Goal: Task Accomplishment & Management: Use online tool/utility

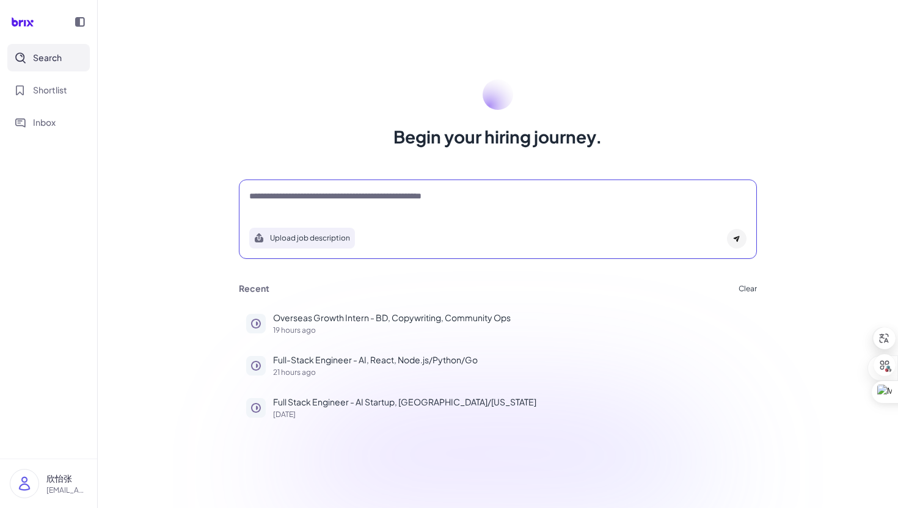
click at [322, 192] on textarea at bounding box center [497, 197] width 497 height 15
click at [376, 186] on div "Upload job description" at bounding box center [498, 219] width 518 height 79
click at [376, 191] on textarea at bounding box center [497, 197] width 497 height 15
paste textarea "**********"
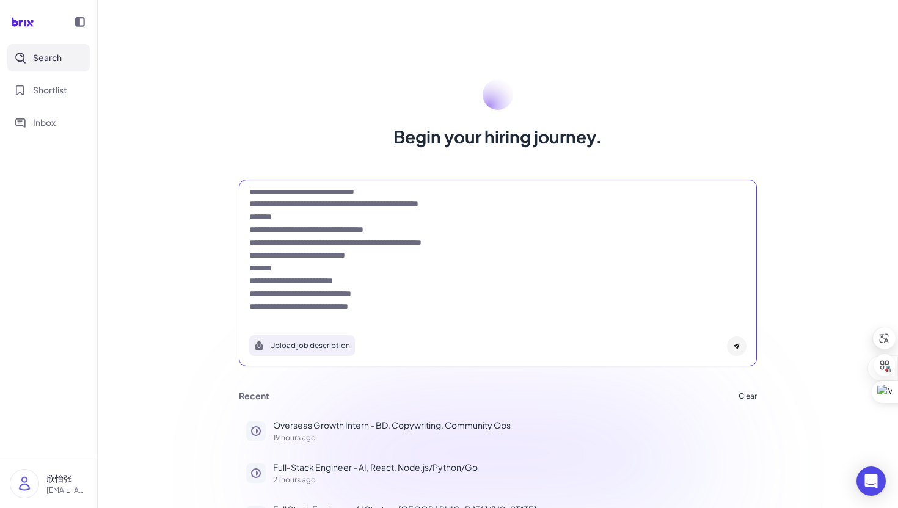
type textarea "**********"
click at [740, 347] on icon at bounding box center [736, 346] width 7 height 7
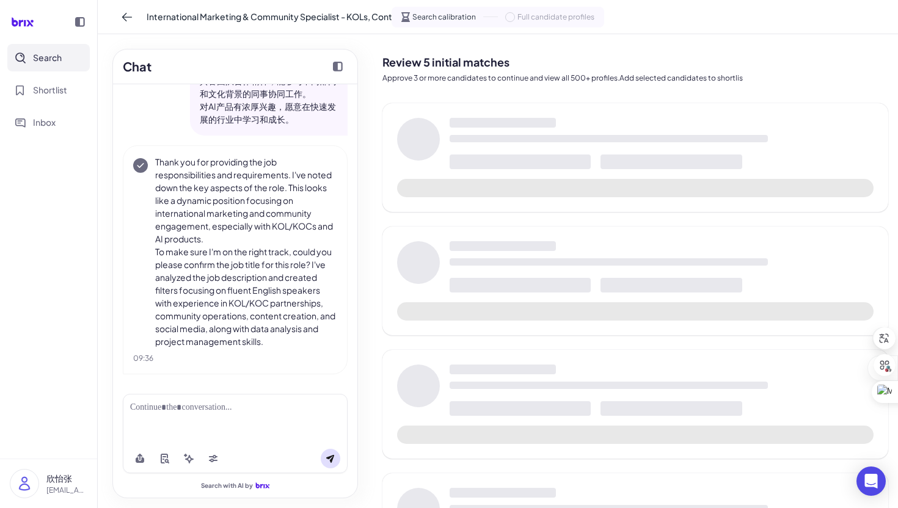
scroll to position [530, 0]
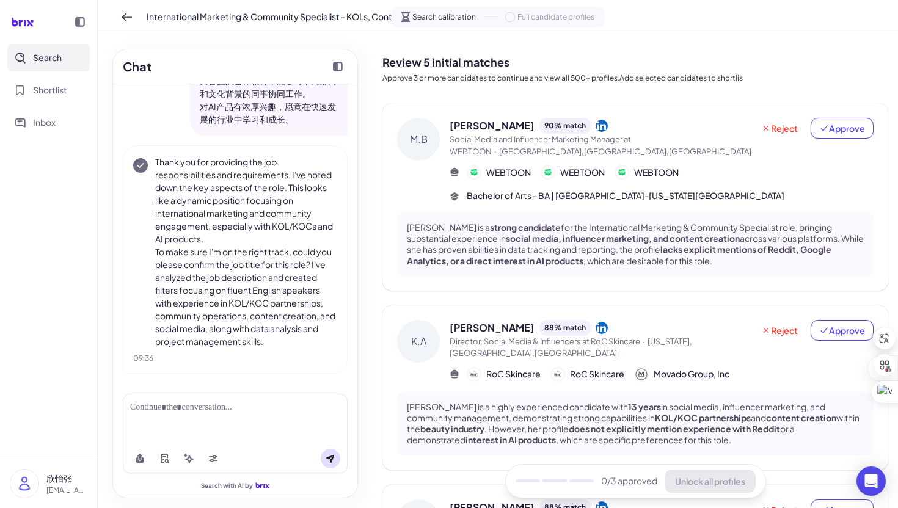
click at [502, 130] on span "[PERSON_NAME]" at bounding box center [492, 126] width 85 height 15
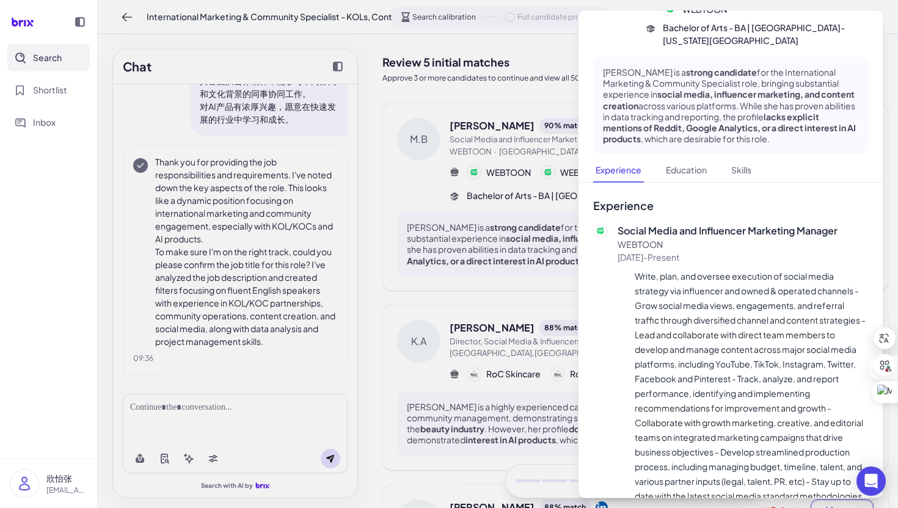
scroll to position [0, 0]
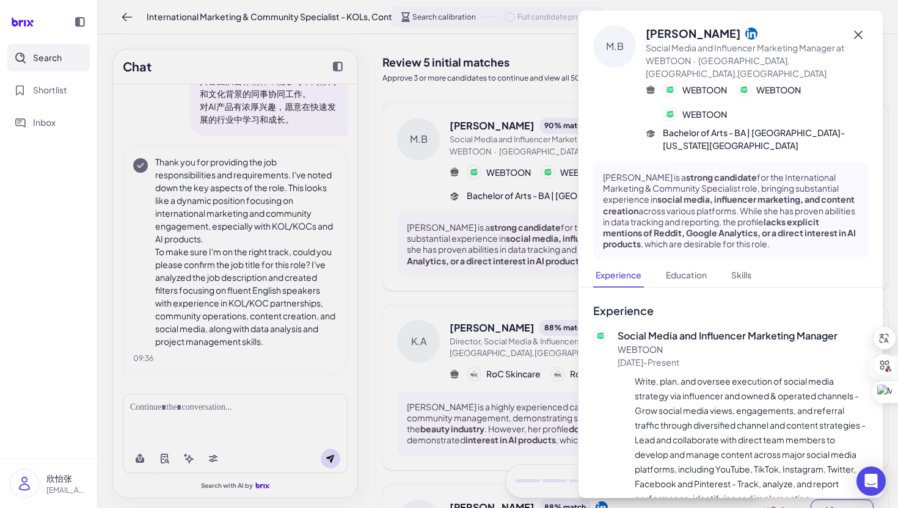
click at [857, 39] on icon at bounding box center [858, 34] width 15 height 15
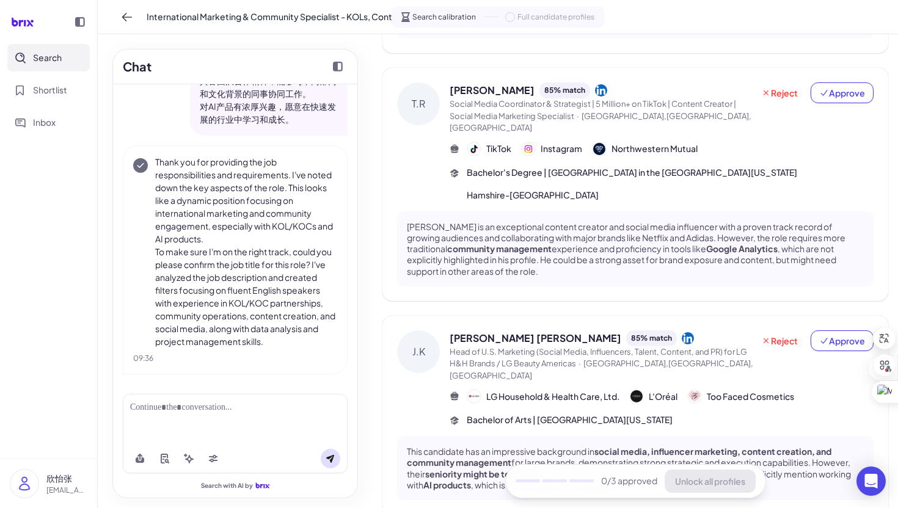
scroll to position [626, 0]
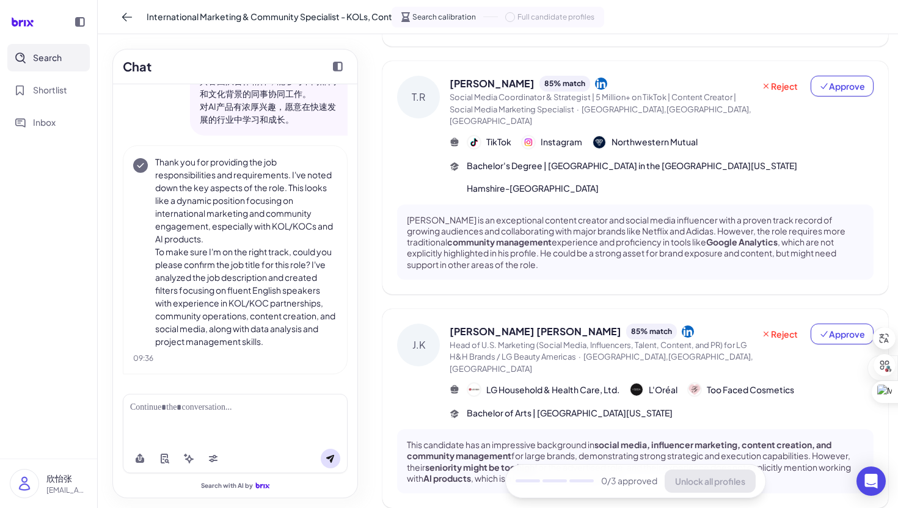
click at [728, 340] on span "Head of U.S. Marketing (Social Media, Influencers, Talent, Content, and PR) for…" at bounding box center [599, 351] width 298 height 22
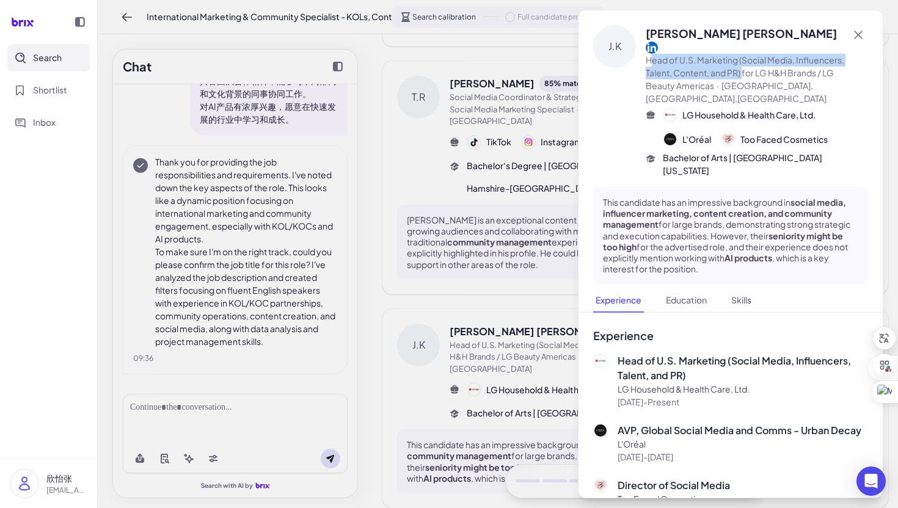
drag, startPoint x: 651, startPoint y: 51, endPoint x: 746, endPoint y: 57, distance: 94.9
click at [746, 57] on span "Head of U.S. Marketing (Social Media, Influencers, Talent, Content, and PR) for…" at bounding box center [745, 72] width 199 height 37
click at [624, 125] on div "J.K" at bounding box center [614, 101] width 43 height 152
click at [860, 37] on icon at bounding box center [858, 35] width 9 height 9
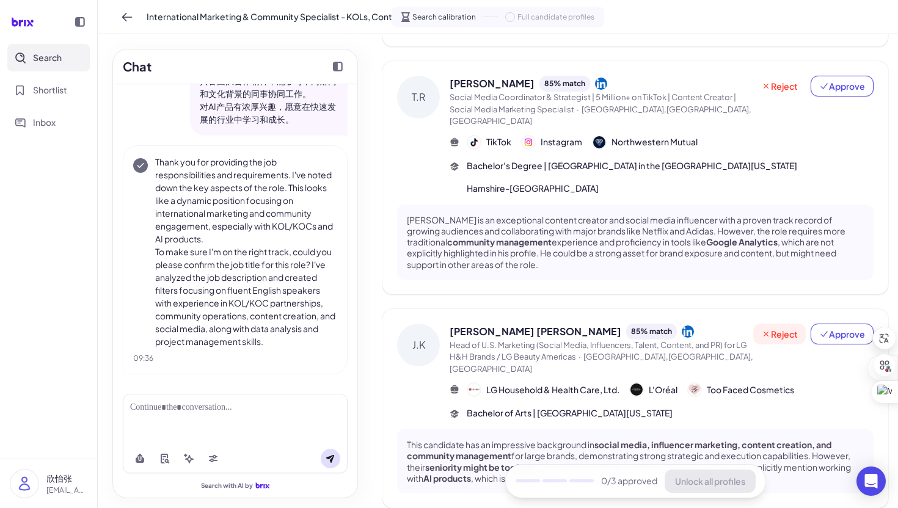
click at [785, 324] on button "Reject" at bounding box center [779, 334] width 53 height 21
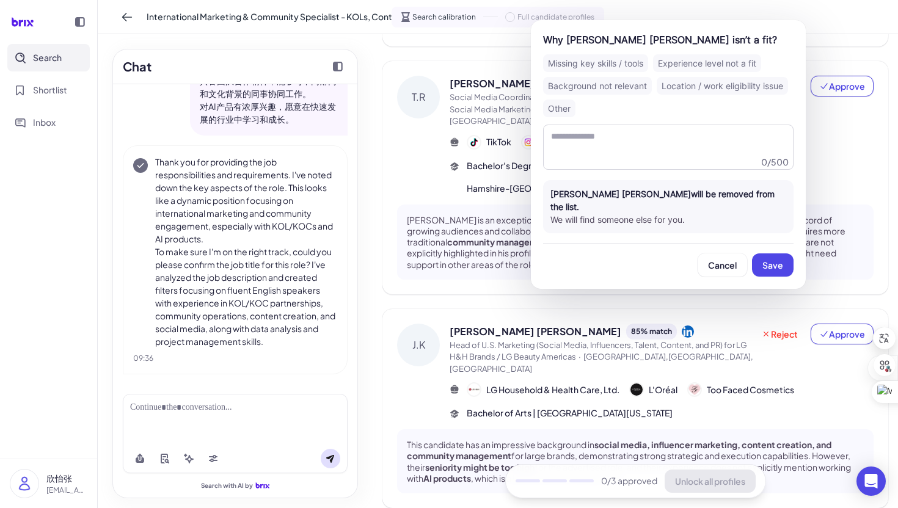
click at [627, 82] on div "Background not relevant" at bounding box center [597, 86] width 109 height 18
click at [615, 86] on div "Background not relevant" at bounding box center [597, 86] width 109 height 18
click at [686, 62] on div "Experience level not a fit" at bounding box center [707, 63] width 108 height 18
click at [769, 254] on button "Save" at bounding box center [773, 265] width 42 height 23
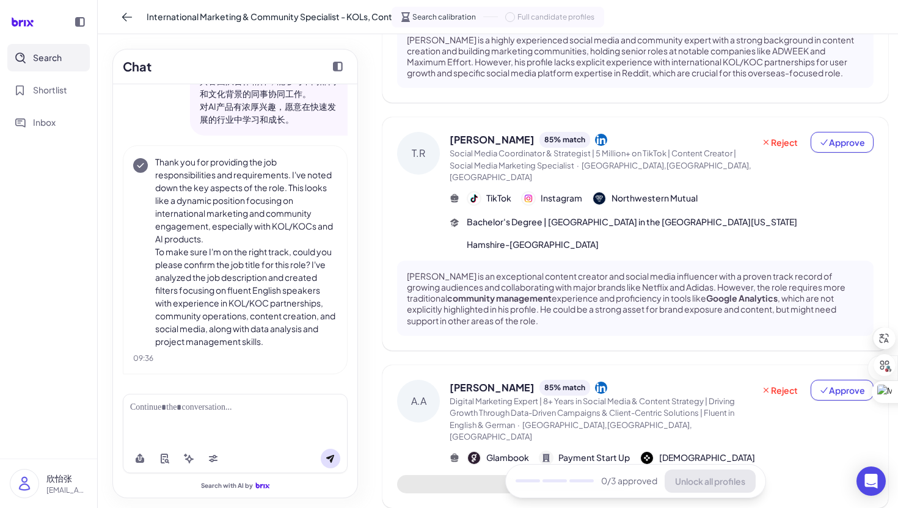
scroll to position [615, 0]
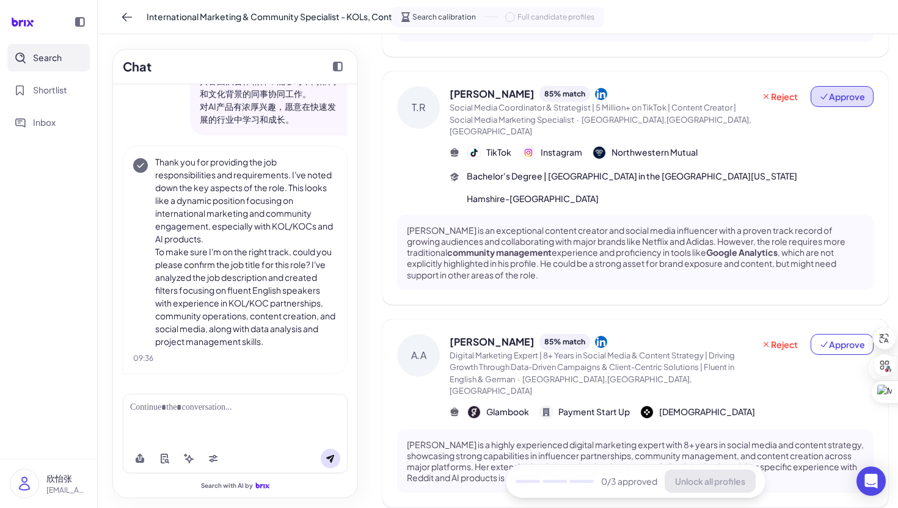
click at [829, 92] on icon at bounding box center [824, 97] width 10 height 10
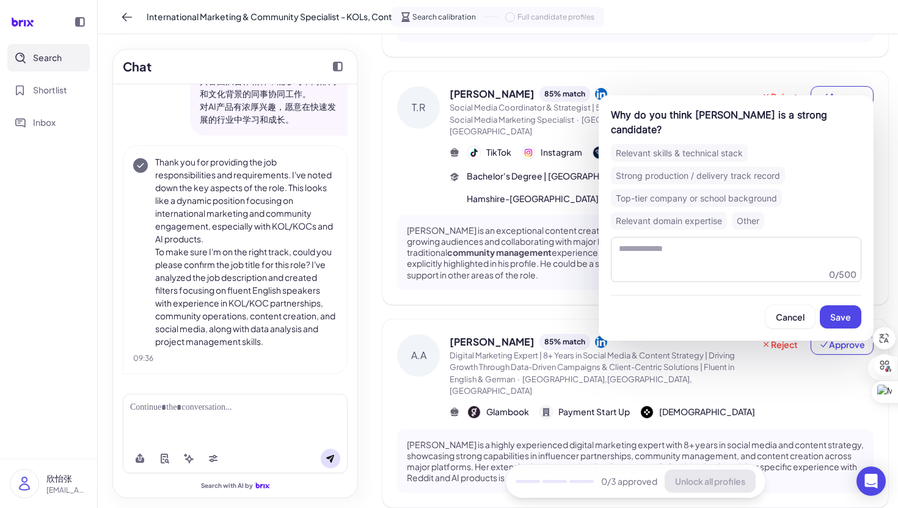
click at [688, 167] on div "Strong production / delivery track record" at bounding box center [698, 176] width 174 height 18
click at [832, 312] on span "Save" at bounding box center [840, 317] width 21 height 11
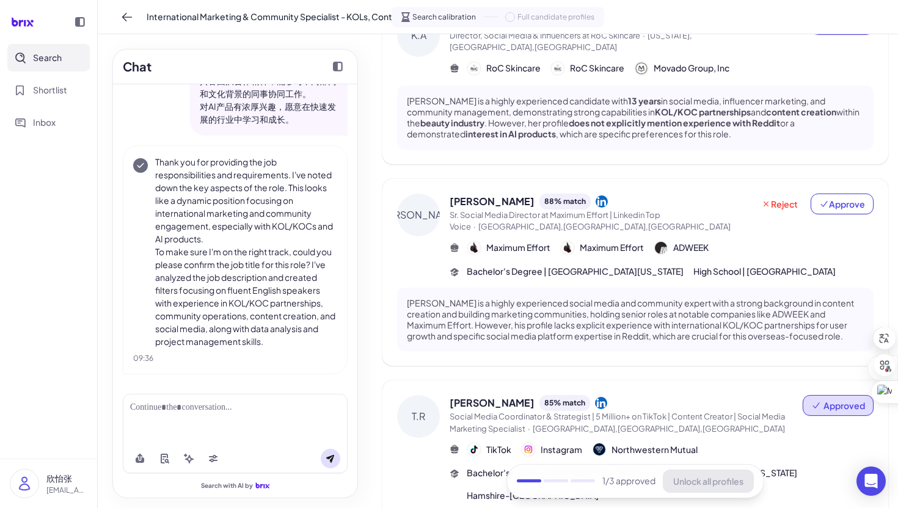
scroll to position [311, 0]
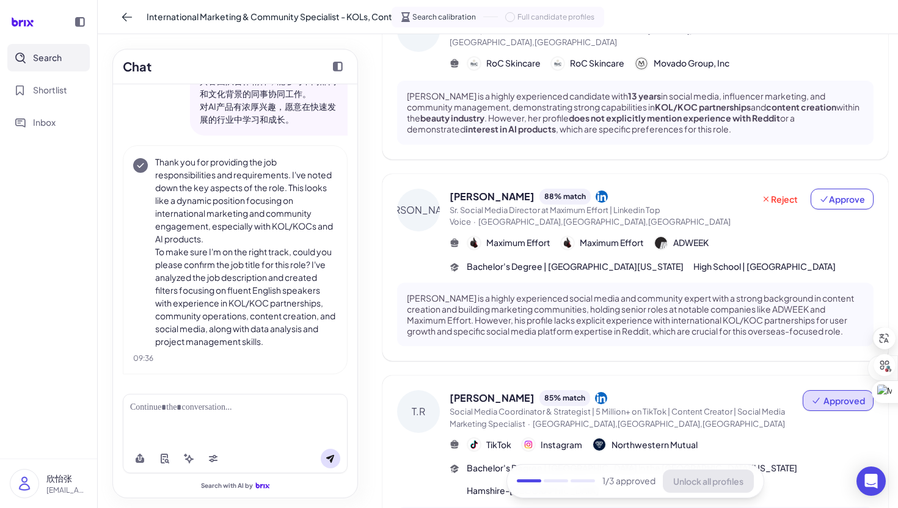
click at [848, 175] on div "[PERSON_NAME] 88 % match Sr. Social Media Director at Maximum Effort | Linkedin…" at bounding box center [636, 268] width 506 height 188
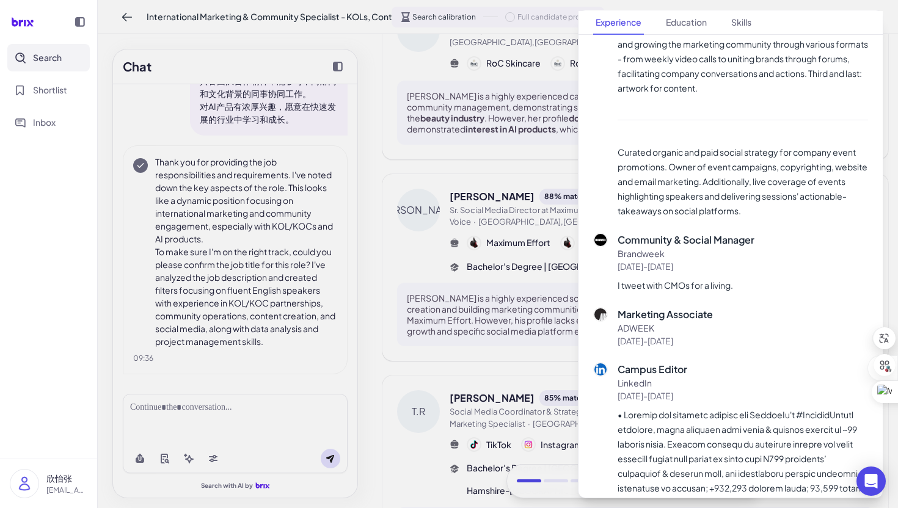
scroll to position [1013, 0]
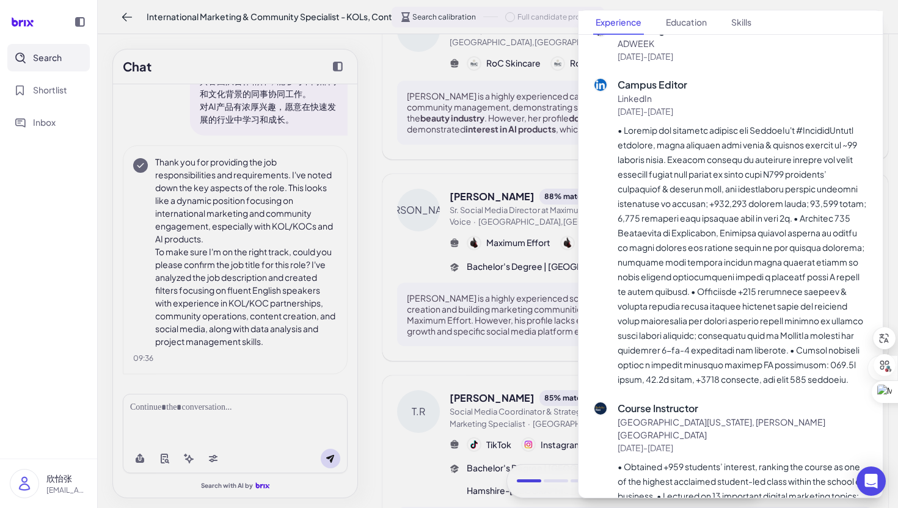
click at [467, 279] on div at bounding box center [449, 254] width 898 height 508
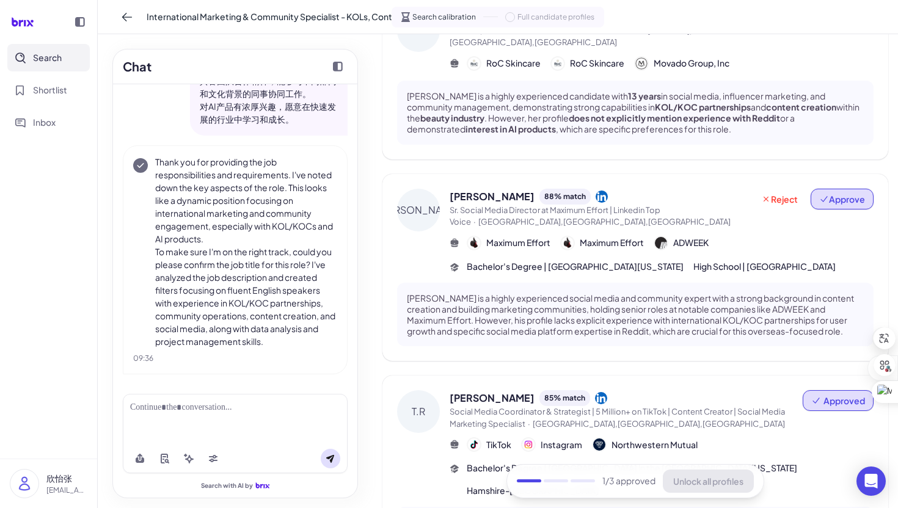
click at [843, 189] on button "Approve" at bounding box center [842, 199] width 63 height 21
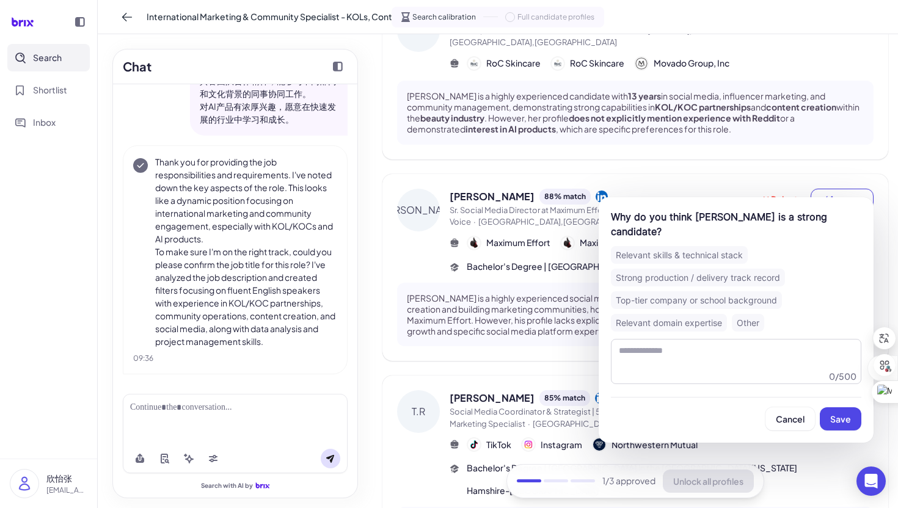
click at [683, 280] on div "Strong production / delivery track record" at bounding box center [698, 278] width 174 height 18
drag, startPoint x: 678, startPoint y: 323, endPoint x: 700, endPoint y: 329, distance: 22.2
click at [679, 323] on div "Relevant domain expertise" at bounding box center [669, 323] width 116 height 18
click at [840, 414] on span "Save" at bounding box center [840, 419] width 21 height 11
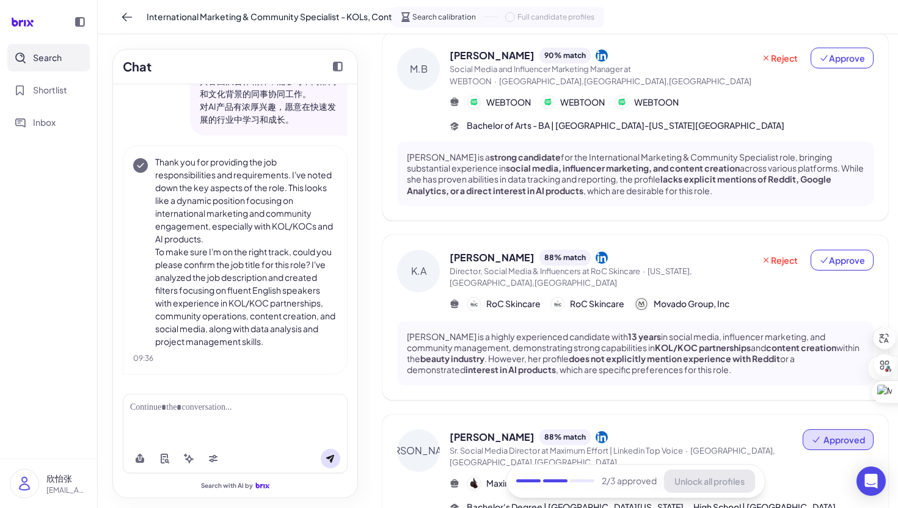
scroll to position [73, 0]
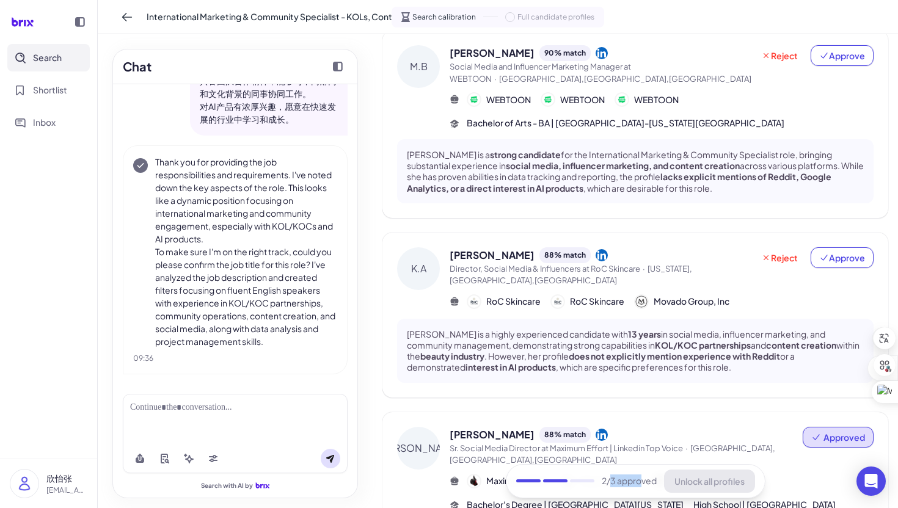
drag, startPoint x: 610, startPoint y: 482, endPoint x: 640, endPoint y: 481, distance: 29.9
click at [640, 481] on span "2 /3 approved" at bounding box center [629, 481] width 55 height 13
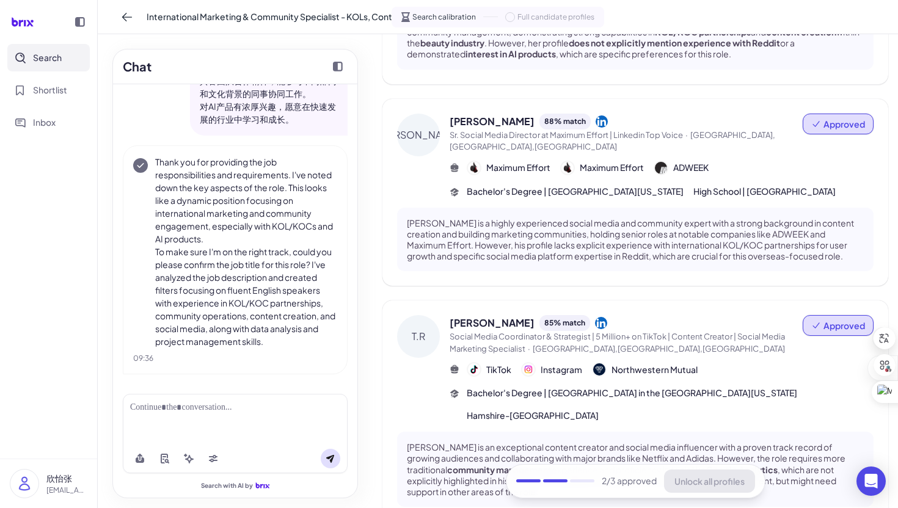
scroll to position [615, 0]
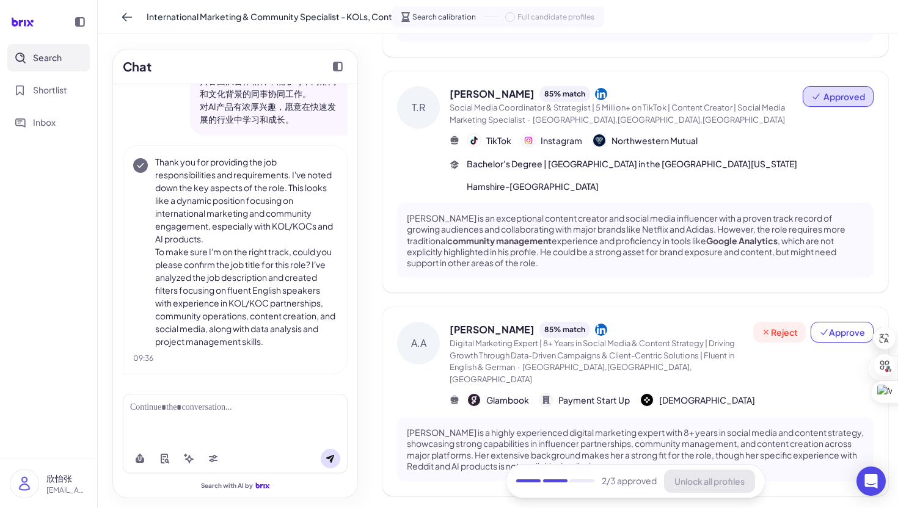
click at [781, 326] on span "Reject" at bounding box center [779, 332] width 37 height 12
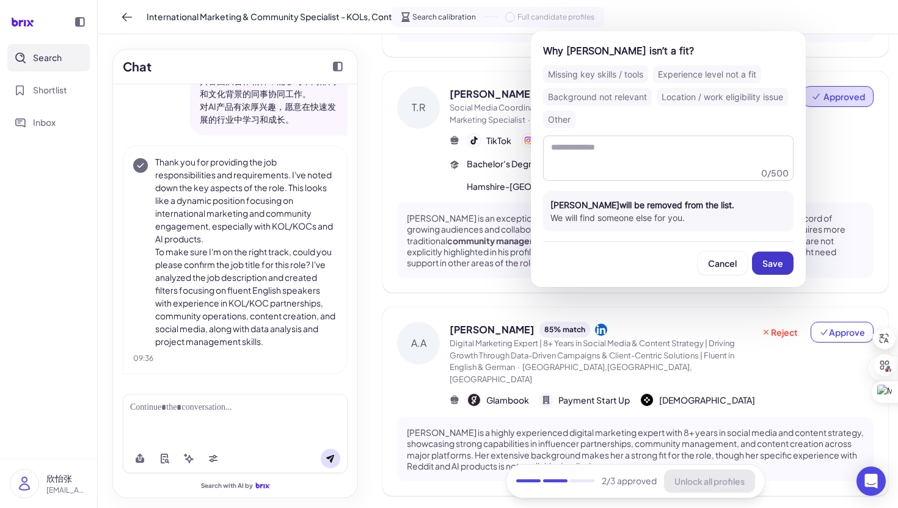
click at [775, 261] on span "Save" at bounding box center [773, 263] width 21 height 11
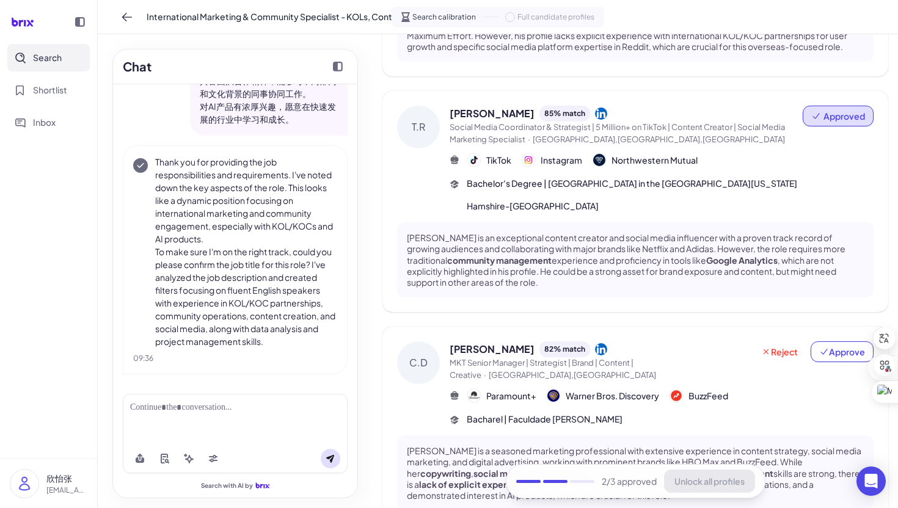
scroll to position [625, 0]
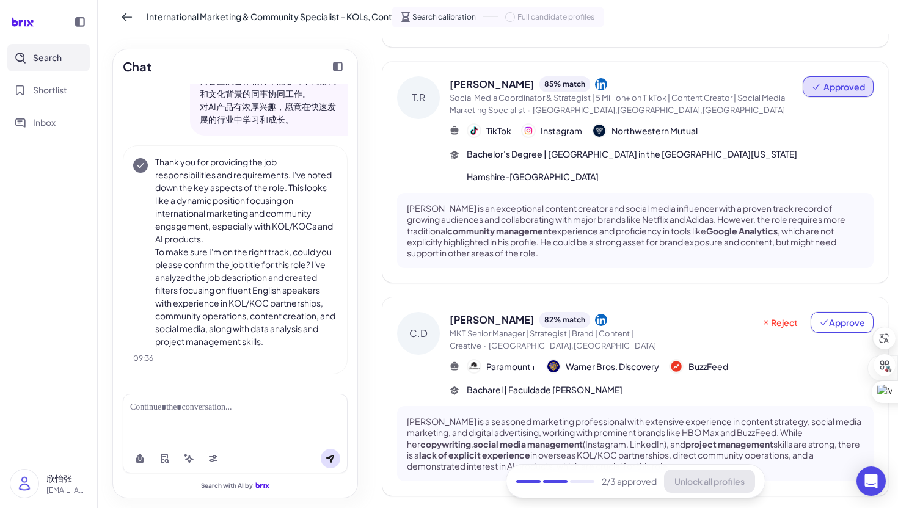
click at [623, 329] on span "MKT Senior Manager | Strategist | Brand | Content | Creative" at bounding box center [542, 340] width 184 height 22
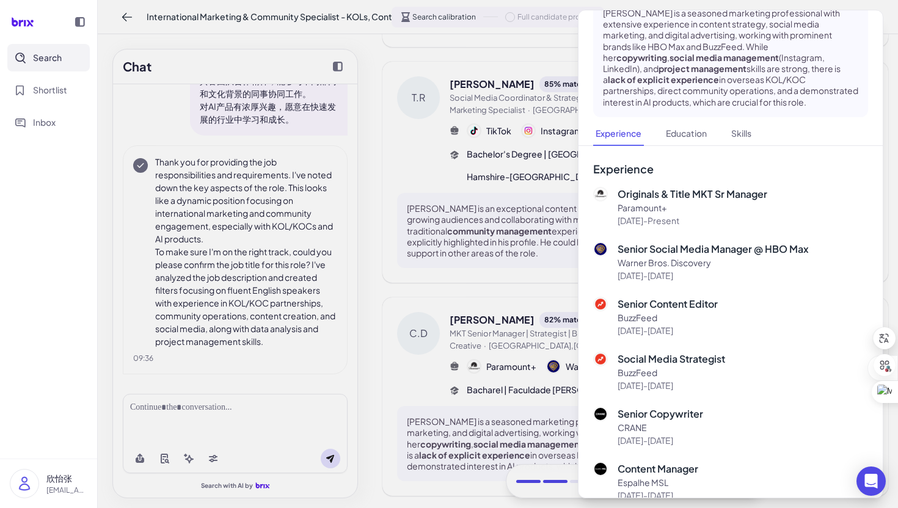
scroll to position [240, 0]
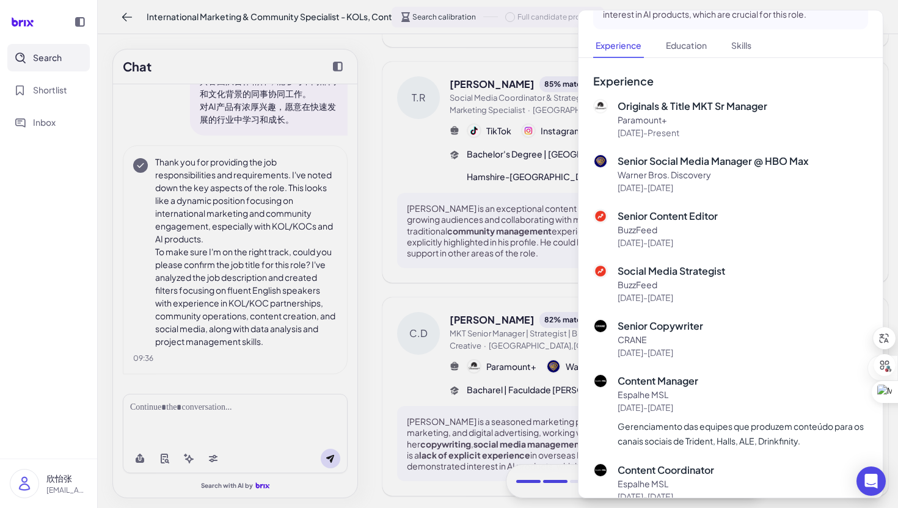
click at [548, 349] on div at bounding box center [449, 254] width 898 height 508
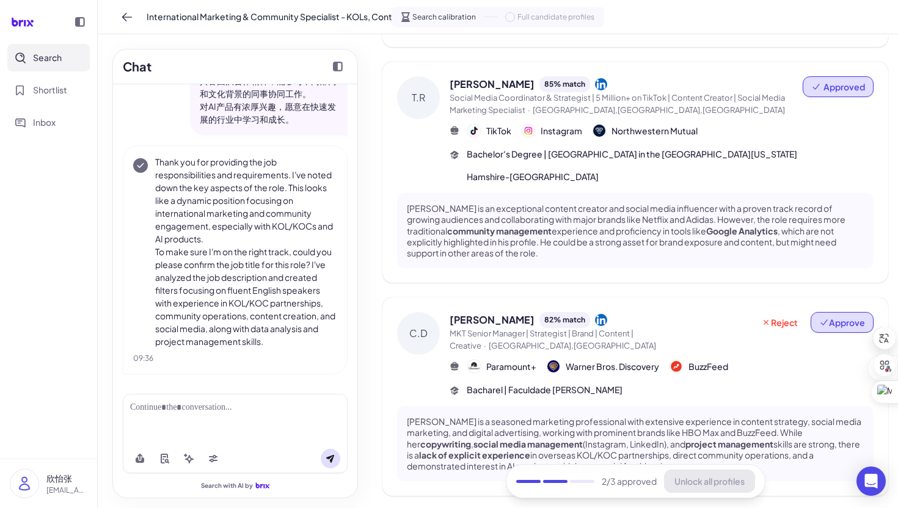
click at [859, 317] on span "Approve" at bounding box center [842, 323] width 46 height 12
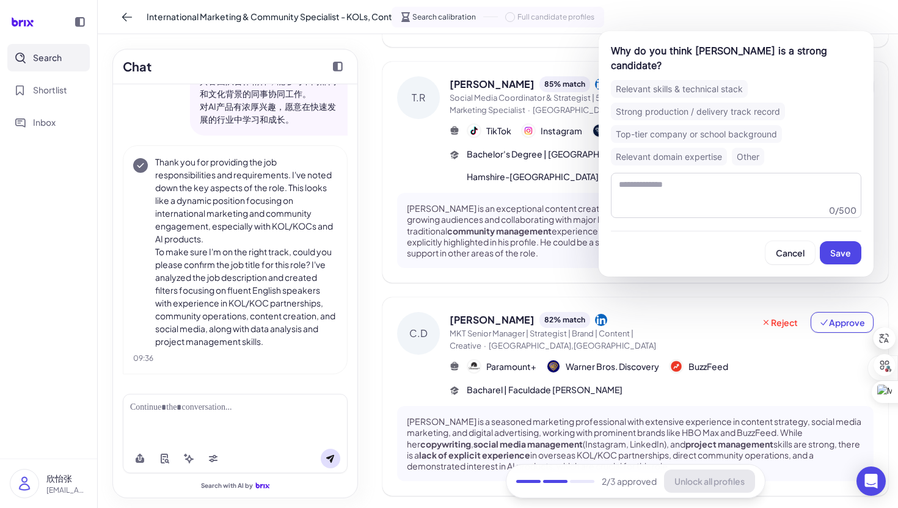
click at [698, 139] on div "Top-tier company or school background" at bounding box center [696, 134] width 171 height 18
click at [656, 108] on div "Strong production / delivery track record" at bounding box center [698, 112] width 174 height 18
click at [690, 155] on div "Relevant domain expertise" at bounding box center [669, 157] width 116 height 18
click at [842, 246] on button "Save" at bounding box center [841, 252] width 42 height 23
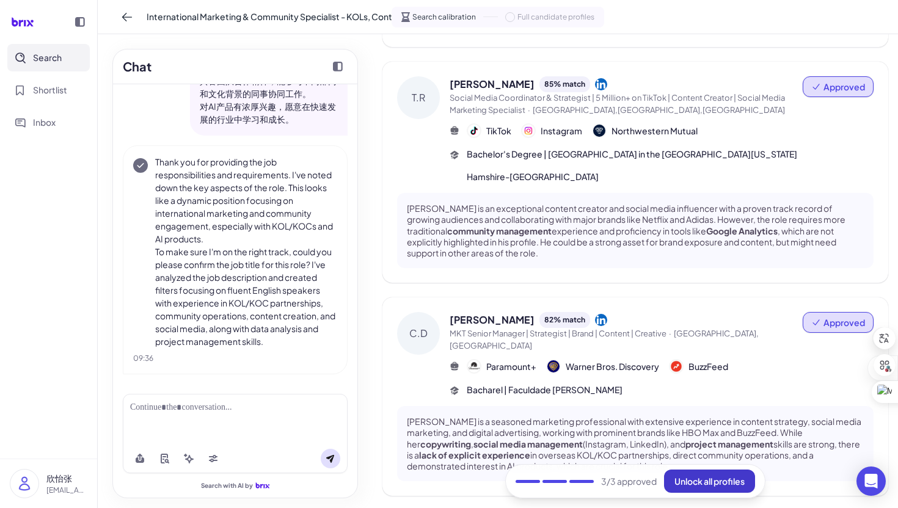
click at [676, 485] on span "Unlock all profiles" at bounding box center [710, 481] width 70 height 11
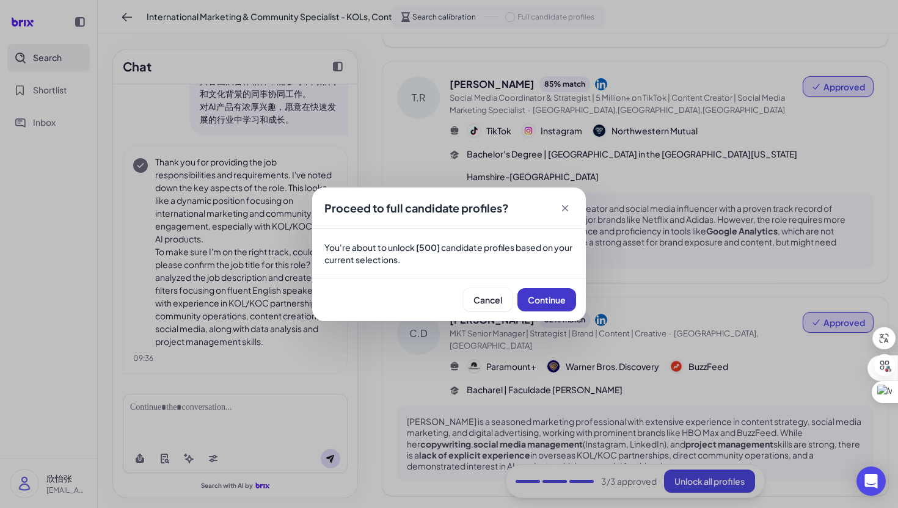
click at [561, 301] on span "Continue" at bounding box center [547, 300] width 38 height 11
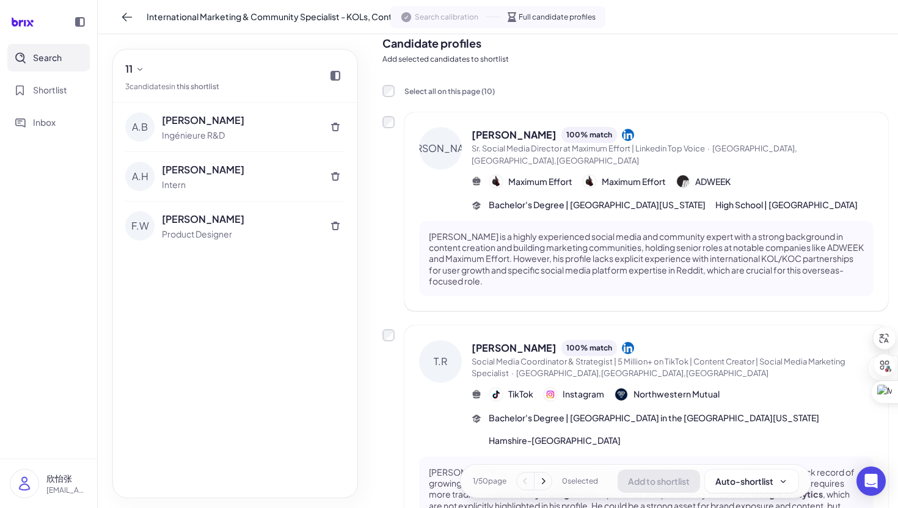
scroll to position [0, 0]
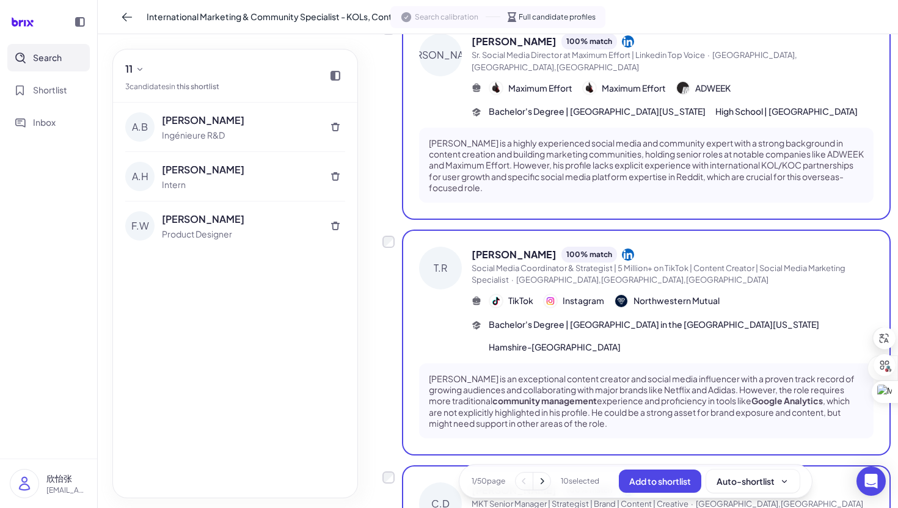
scroll to position [143, 0]
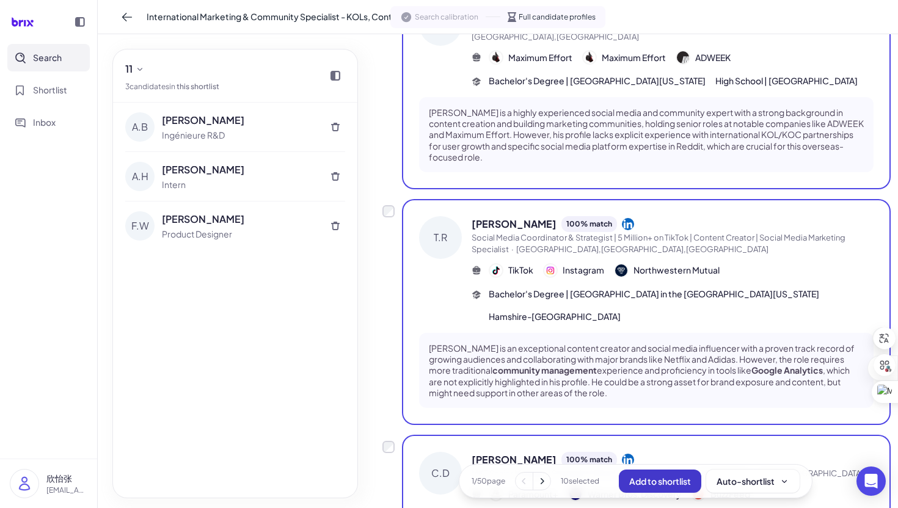
click at [673, 479] on span "Add to shortlist" at bounding box center [660, 481] width 62 height 11
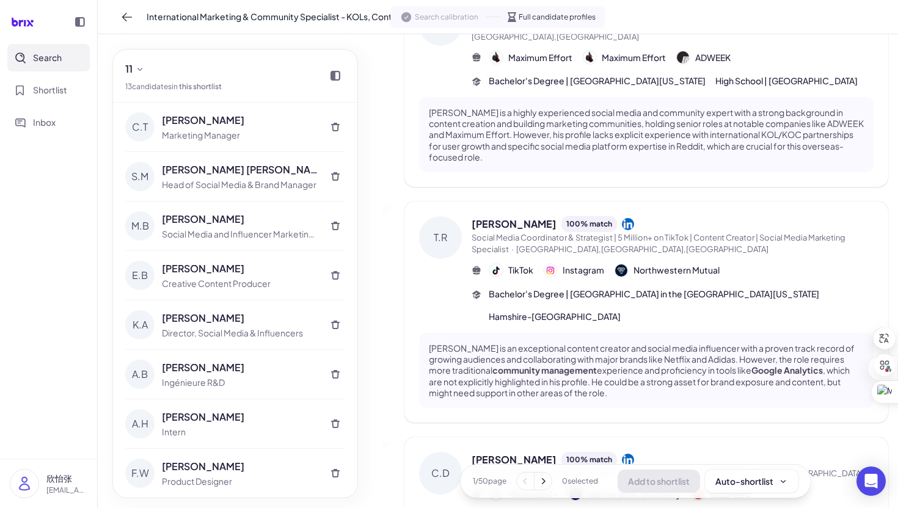
scroll to position [0, 0]
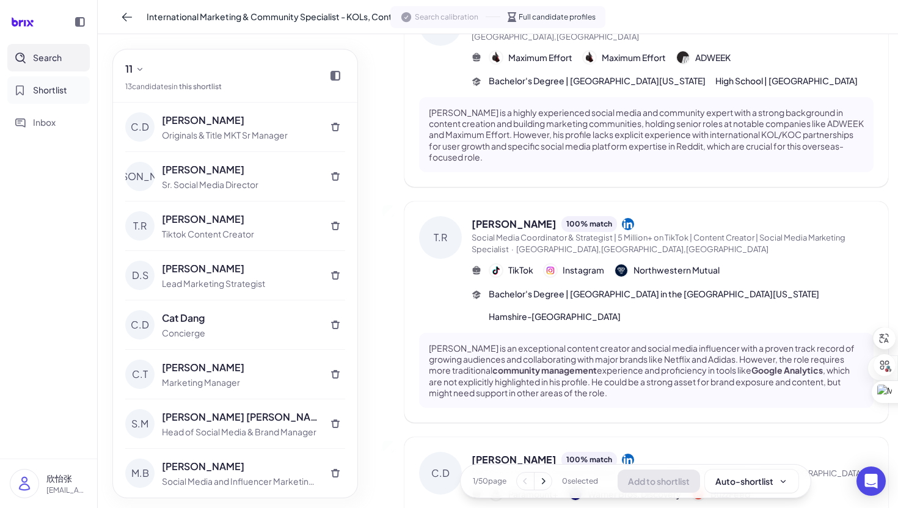
click at [36, 95] on span "Shortlist" at bounding box center [50, 90] width 34 height 13
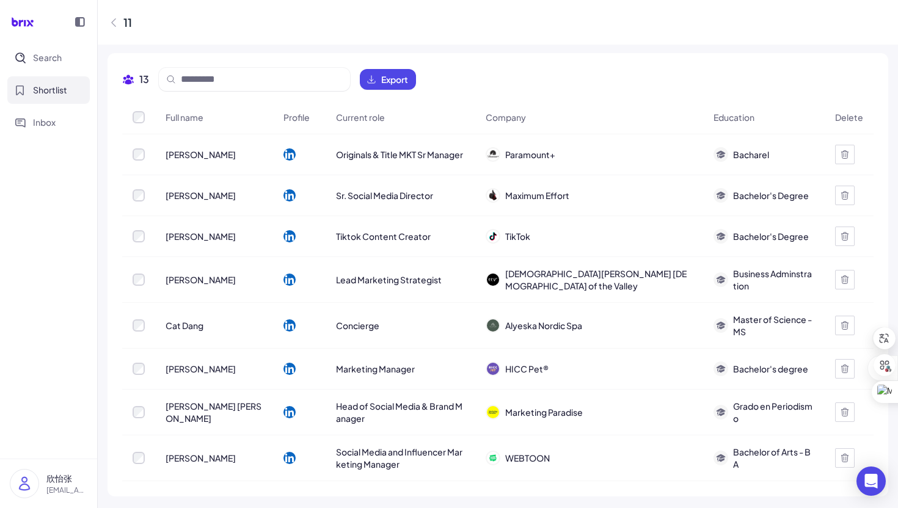
click at [198, 155] on span "[PERSON_NAME]" at bounding box center [201, 154] width 70 height 12
click at [398, 153] on span "Originals & Title MKT Sr Manager" at bounding box center [399, 154] width 127 height 12
click at [555, 148] on span "Paramount+" at bounding box center [530, 154] width 50 height 12
drag, startPoint x: 728, startPoint y: 158, endPoint x: 715, endPoint y: 187, distance: 31.7
click at [733, 158] on span "Bacharel" at bounding box center [751, 154] width 36 height 12
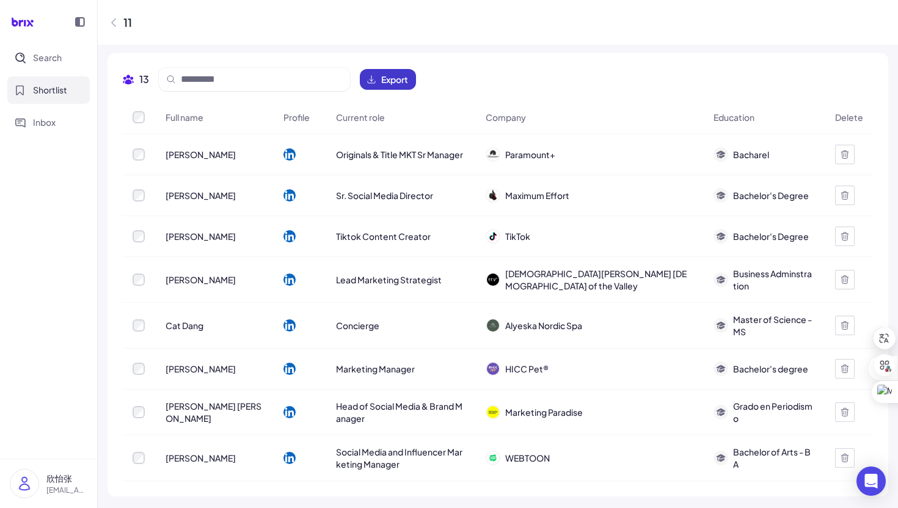
click at [397, 73] on span "Export" at bounding box center [394, 79] width 27 height 12
click at [120, 15] on div "11" at bounding box center [120, 22] width 24 height 16
click at [120, 19] on div "11" at bounding box center [120, 22] width 24 height 16
click at [62, 113] on button "Inbox" at bounding box center [48, 122] width 82 height 27
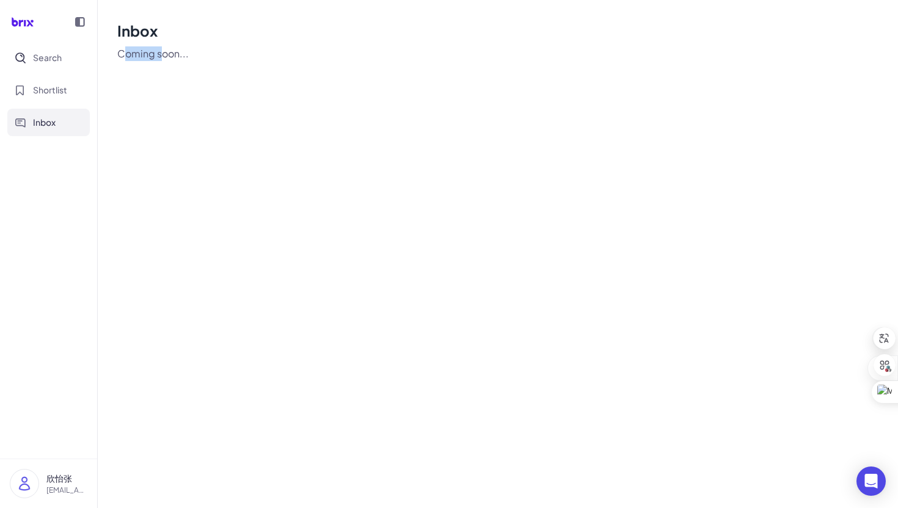
drag, startPoint x: 126, startPoint y: 54, endPoint x: 158, endPoint y: 55, distance: 31.8
click at [159, 56] on p "Coming soon..." at bounding box center [497, 53] width 761 height 15
click at [158, 55] on p "Coming soon..." at bounding box center [497, 53] width 761 height 15
drag, startPoint x: 53, startPoint y: 99, endPoint x: 64, endPoint y: 102, distance: 11.4
click at [53, 99] on button "Shortlist" at bounding box center [48, 89] width 82 height 27
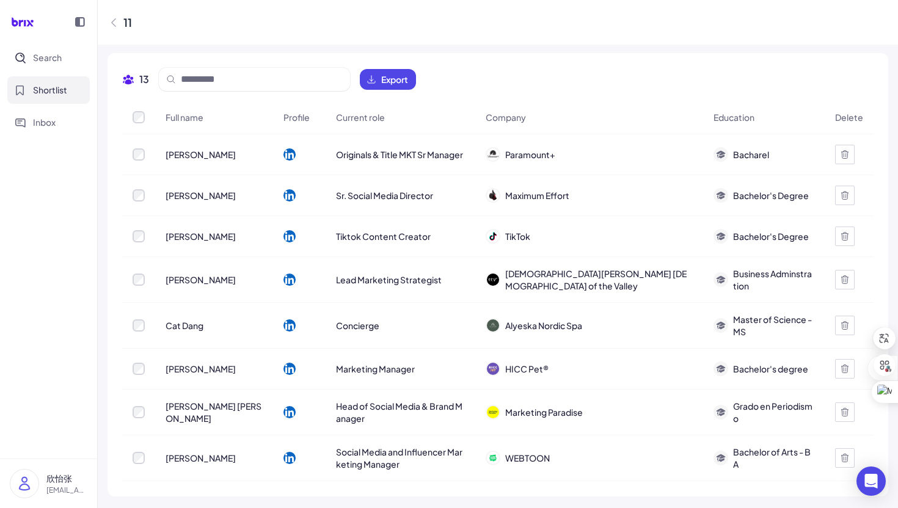
click at [112, 22] on icon at bounding box center [114, 22] width 4 height 8
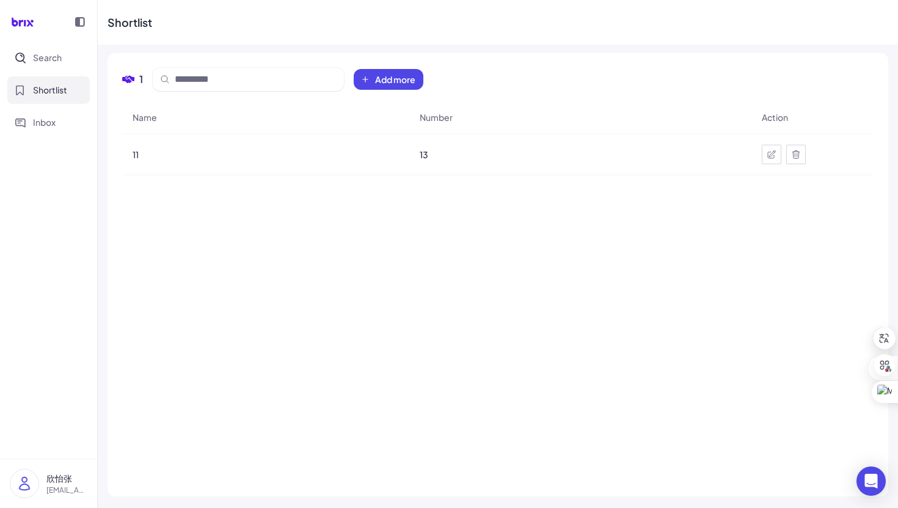
click at [769, 156] on icon at bounding box center [772, 154] width 8 height 8
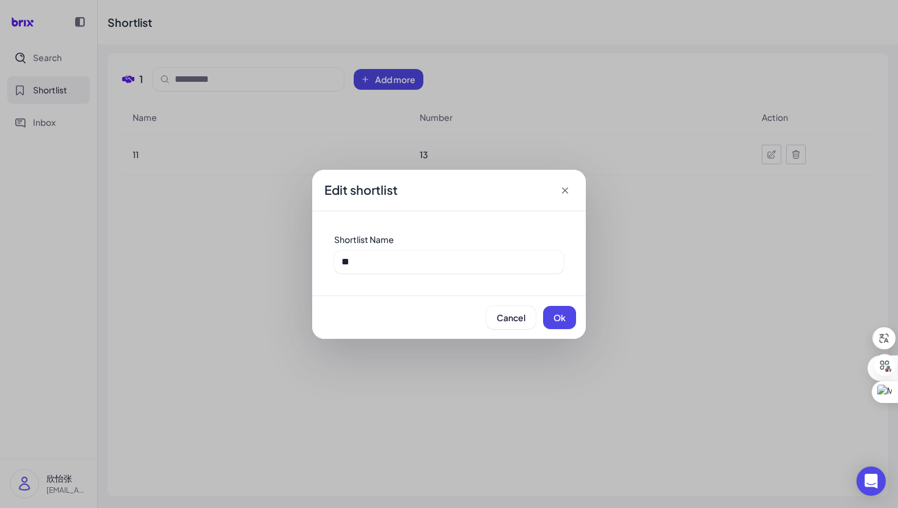
click at [563, 196] on icon at bounding box center [565, 191] width 12 height 12
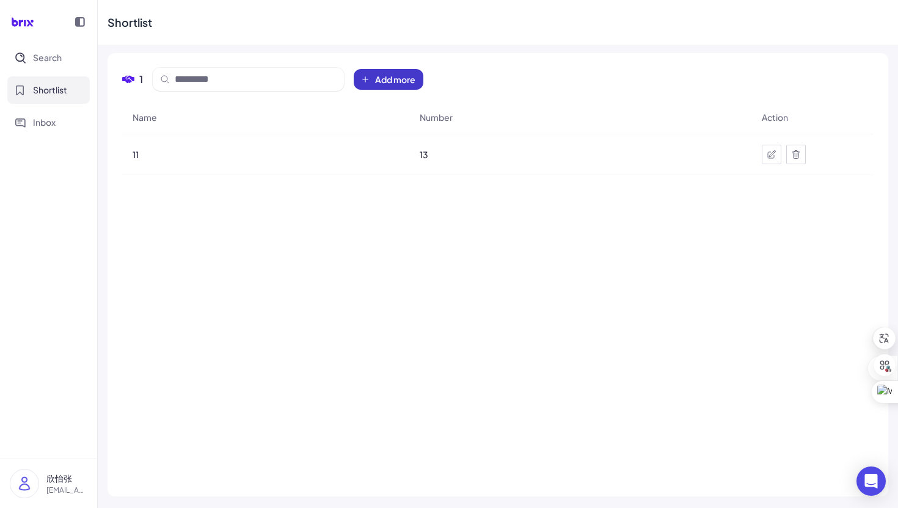
click at [417, 84] on button "Add more" at bounding box center [389, 79] width 70 height 21
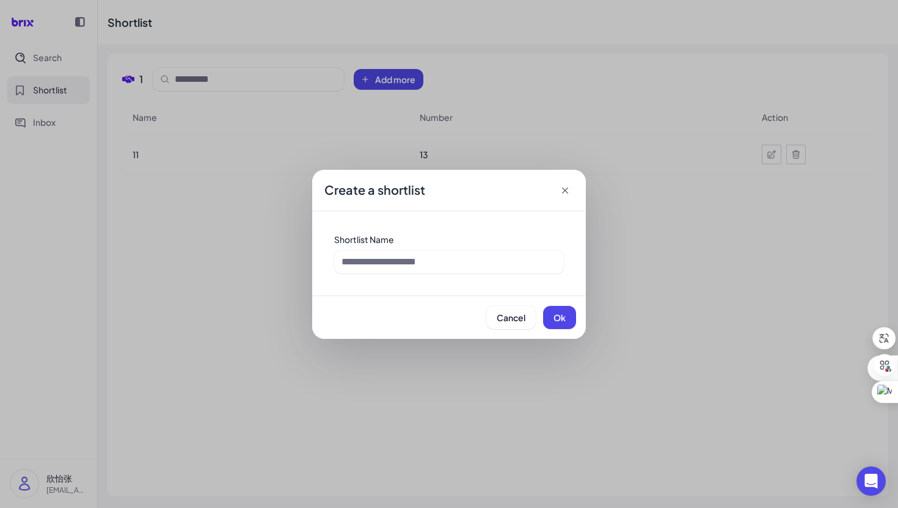
click at [567, 188] on icon at bounding box center [565, 191] width 6 height 6
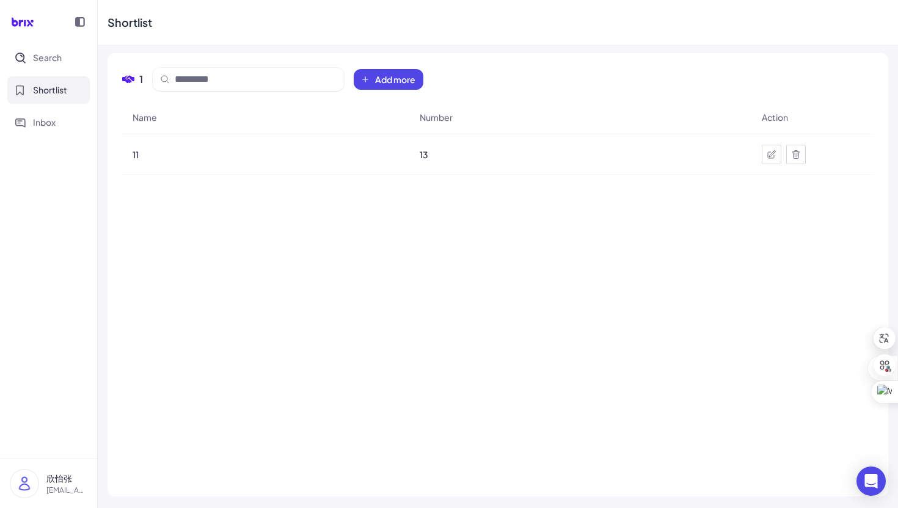
click at [132, 68] on div "1 Add more" at bounding box center [272, 79] width 301 height 23
click at [65, 57] on button "Search" at bounding box center [48, 57] width 82 height 27
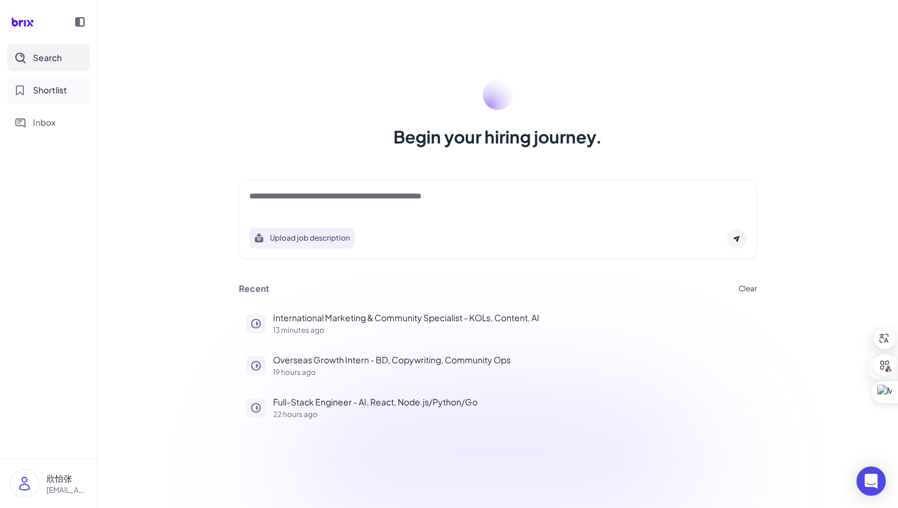
click at [36, 84] on span "Shortlist" at bounding box center [50, 90] width 34 height 13
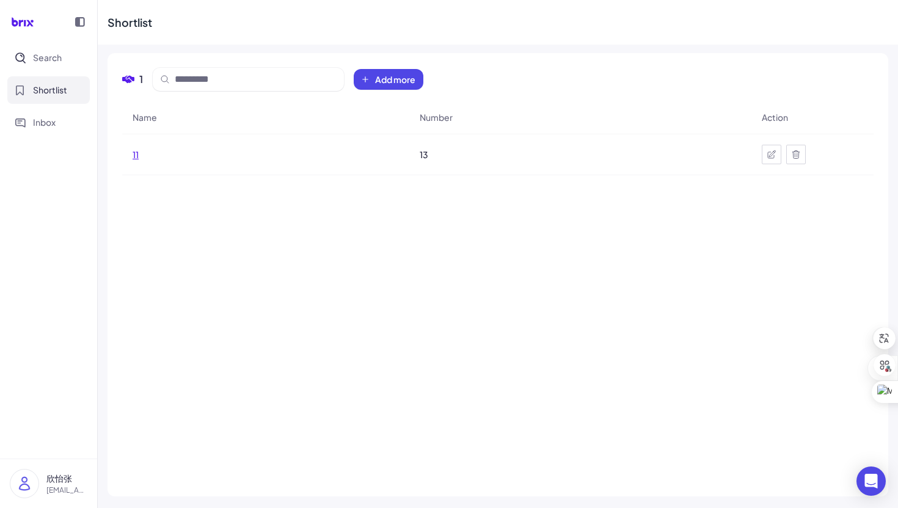
click at [136, 153] on span "11" at bounding box center [136, 154] width 6 height 12
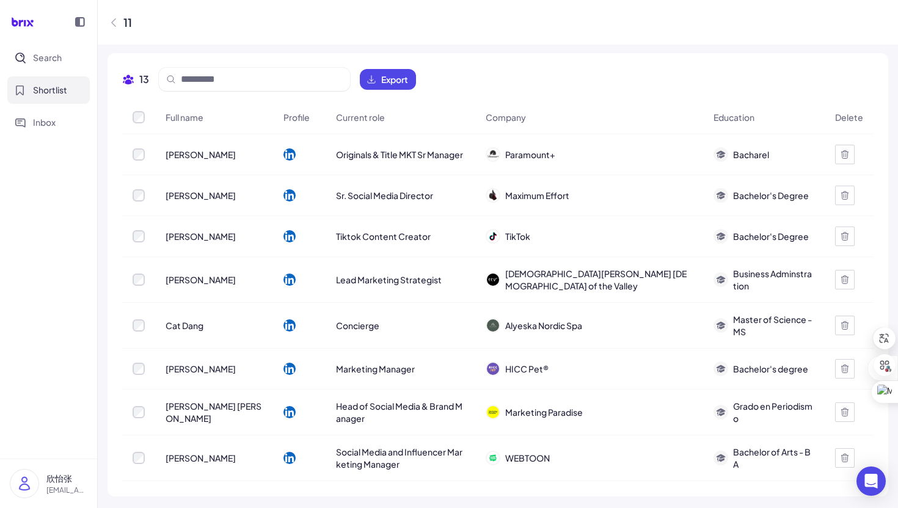
click at [289, 153] on icon at bounding box center [290, 154] width 12 height 12
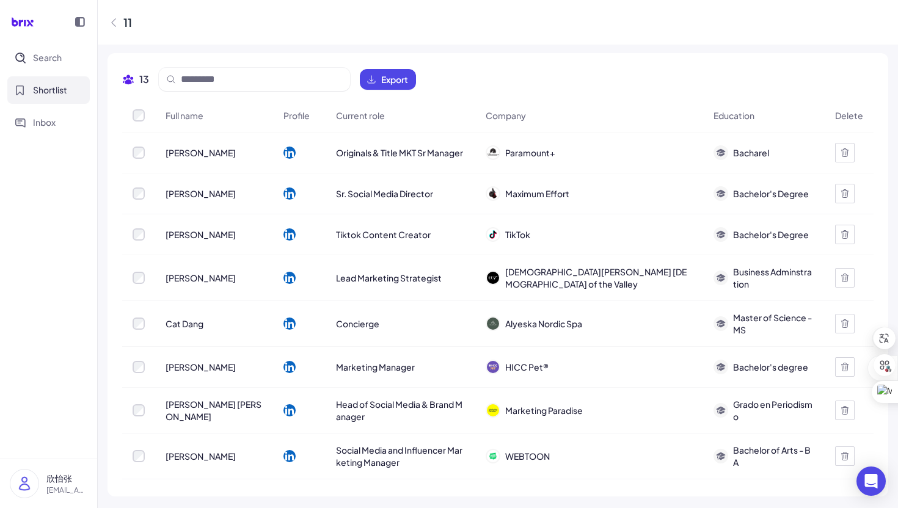
click at [112, 17] on icon at bounding box center [114, 22] width 12 height 12
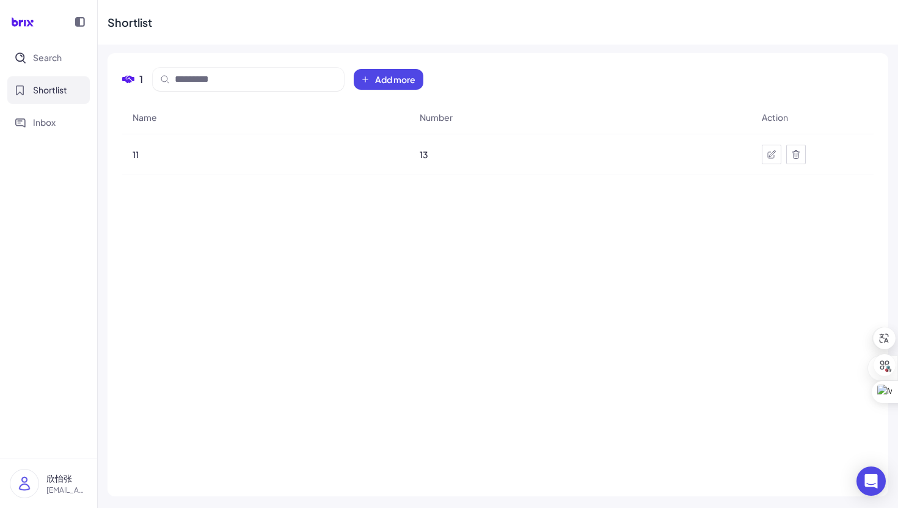
scroll to position [0, 0]
click at [51, 68] on button "Search" at bounding box center [48, 57] width 82 height 27
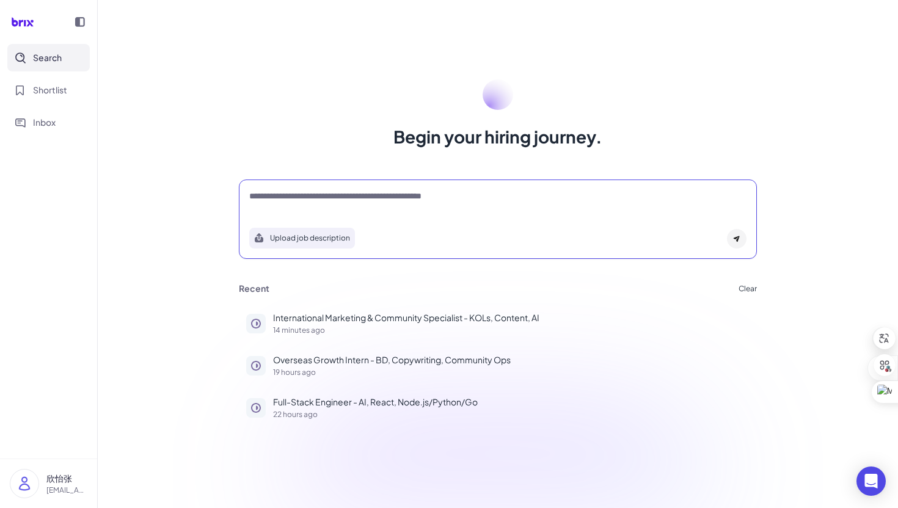
click at [455, 196] on textarea at bounding box center [497, 197] width 497 height 15
